Goal: Task Accomplishment & Management: Manage account settings

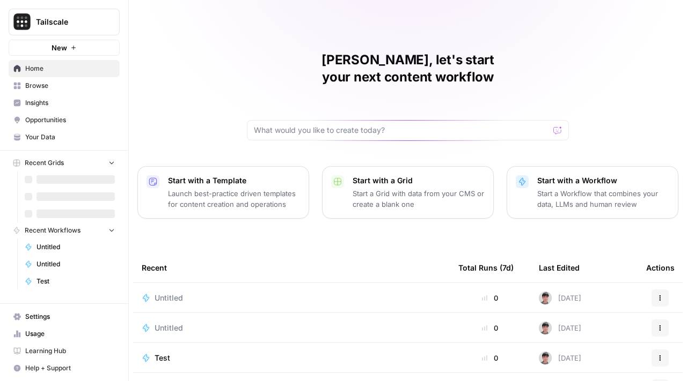
click at [65, 326] on link "Usage" at bounding box center [64, 334] width 111 height 17
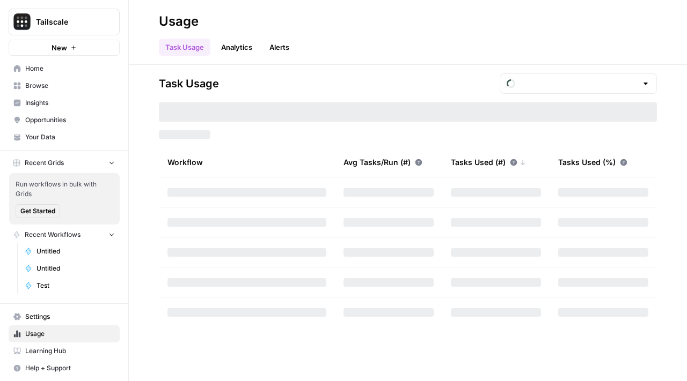
type input "October Tasks"
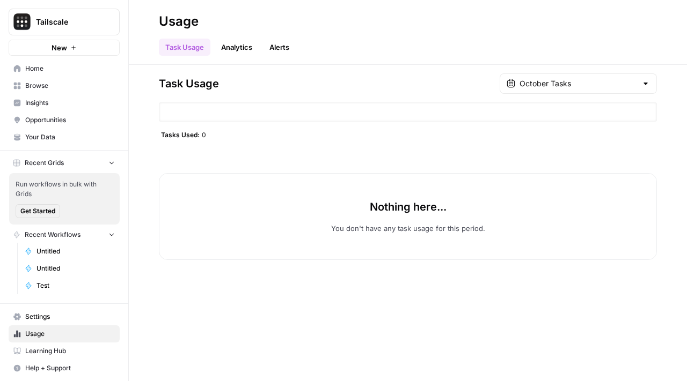
click at [57, 306] on nav "Settings Usage Learning Hub Help + Support" at bounding box center [64, 342] width 128 height 77
click at [71, 327] on link "Usage" at bounding box center [64, 334] width 111 height 17
click at [71, 320] on span "Settings" at bounding box center [70, 317] width 90 height 10
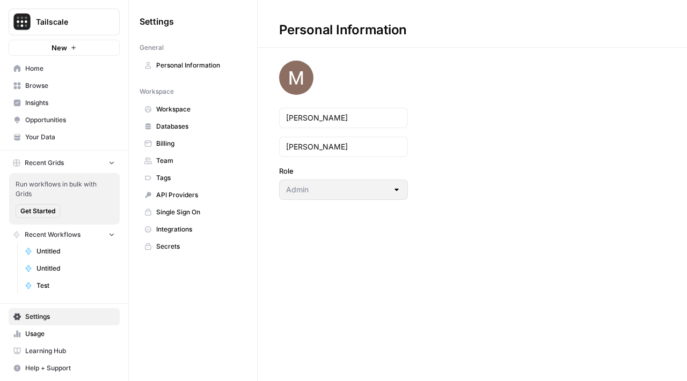
click at [199, 202] on link "API Providers" at bounding box center [192, 195] width 107 height 17
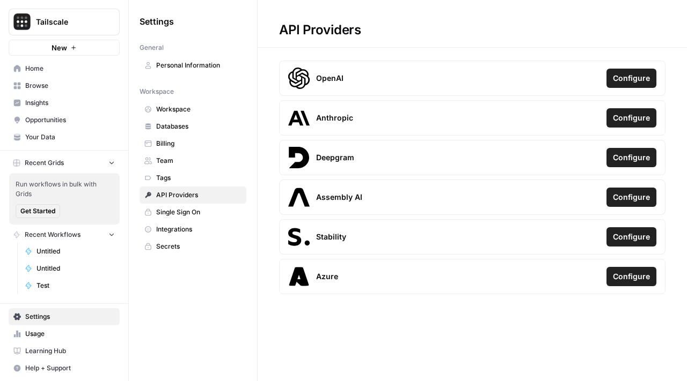
click at [187, 174] on span "Tags" at bounding box center [198, 178] width 85 height 10
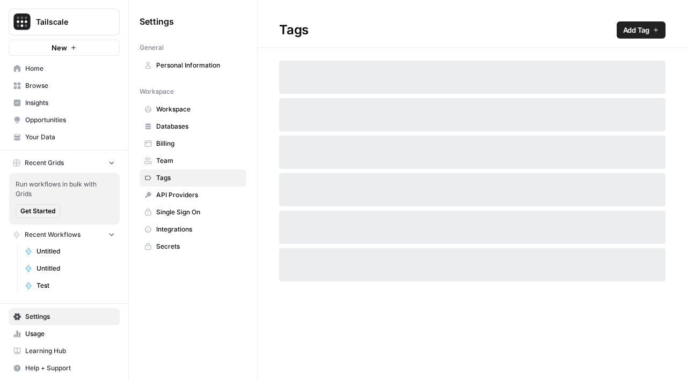
click at [187, 215] on span "Single Sign On" at bounding box center [198, 213] width 85 height 10
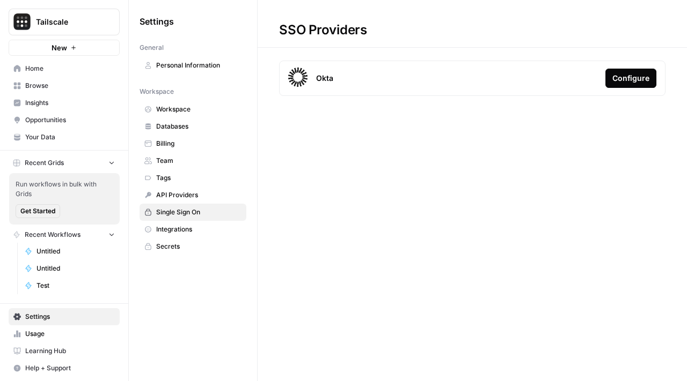
click at [190, 234] on span "Integrations" at bounding box center [198, 230] width 85 height 10
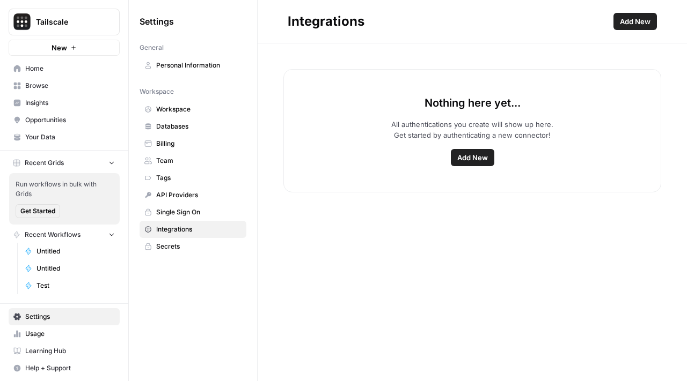
click at [476, 163] on button "Add New" at bounding box center [472, 157] width 43 height 17
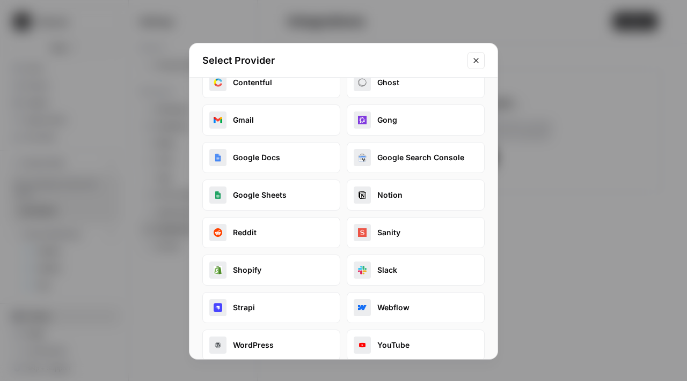
scroll to position [113, 0]
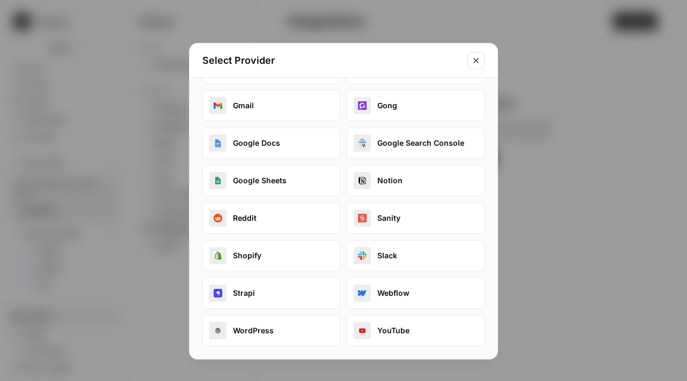
click at [365, 142] on div "button" at bounding box center [362, 143] width 17 height 17
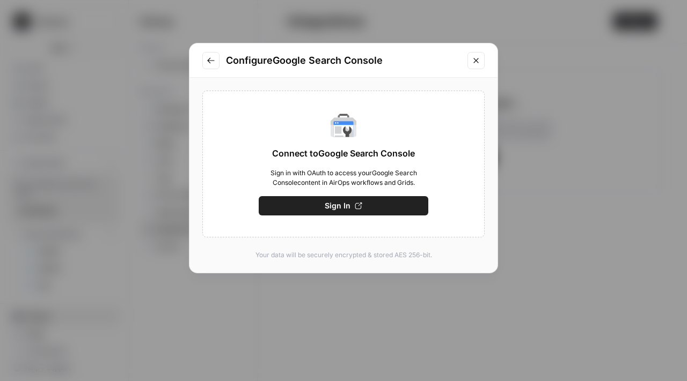
click at [352, 215] on button "Sign In" at bounding box center [344, 205] width 170 height 19
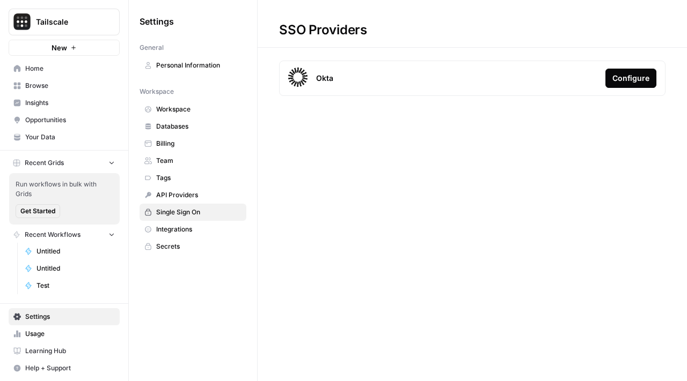
click at [226, 234] on link "Integrations" at bounding box center [192, 229] width 107 height 17
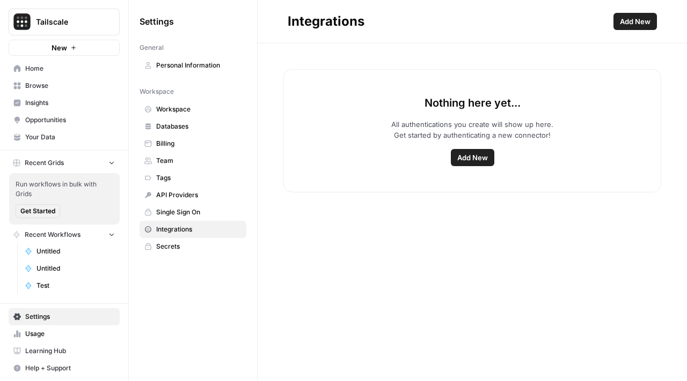
click at [614, 20] on button "Add New" at bounding box center [634, 21] width 43 height 17
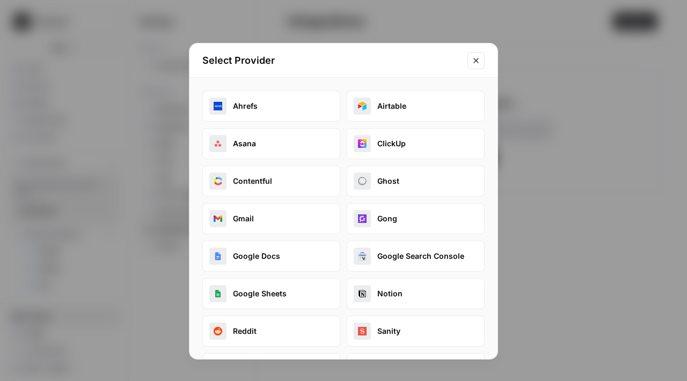
scroll to position [113, 0]
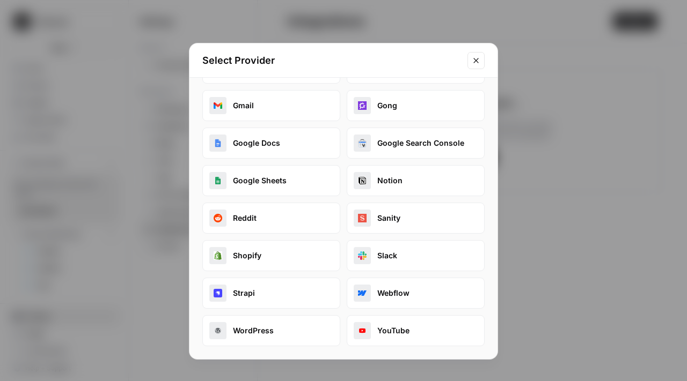
click at [297, 188] on button "Google Sheets" at bounding box center [271, 180] width 138 height 31
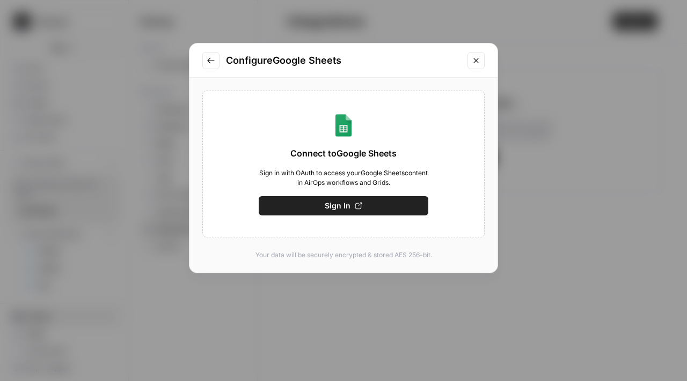
click at [383, 203] on button "Sign In" at bounding box center [344, 205] width 170 height 19
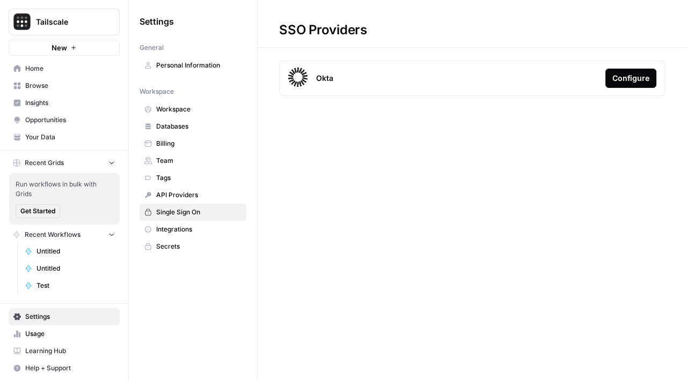
click at [186, 226] on span "Integrations" at bounding box center [198, 230] width 85 height 10
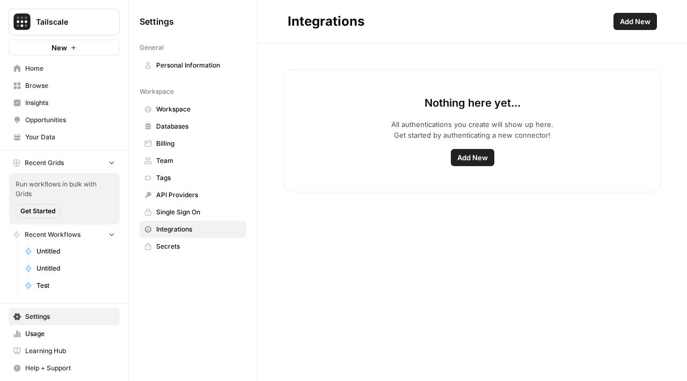
click at [488, 155] on button "Add New" at bounding box center [472, 157] width 43 height 17
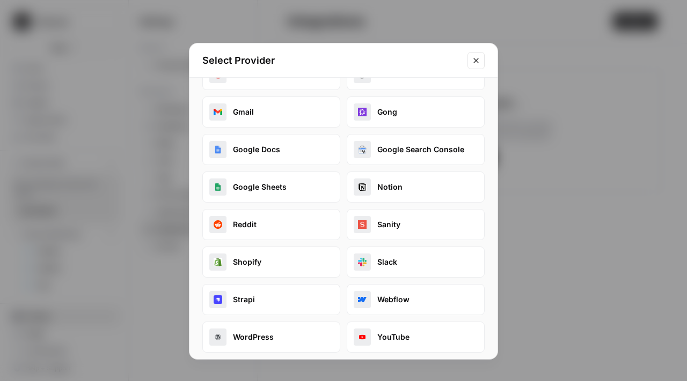
scroll to position [58, 0]
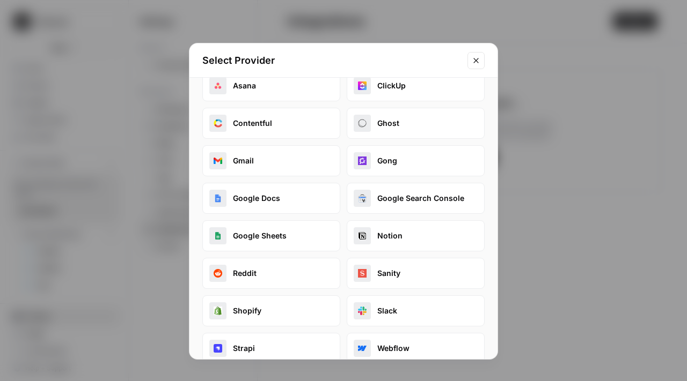
click at [392, 154] on button "Gong" at bounding box center [416, 160] width 138 height 31
